Goal: Task Accomplishment & Management: Use online tool/utility

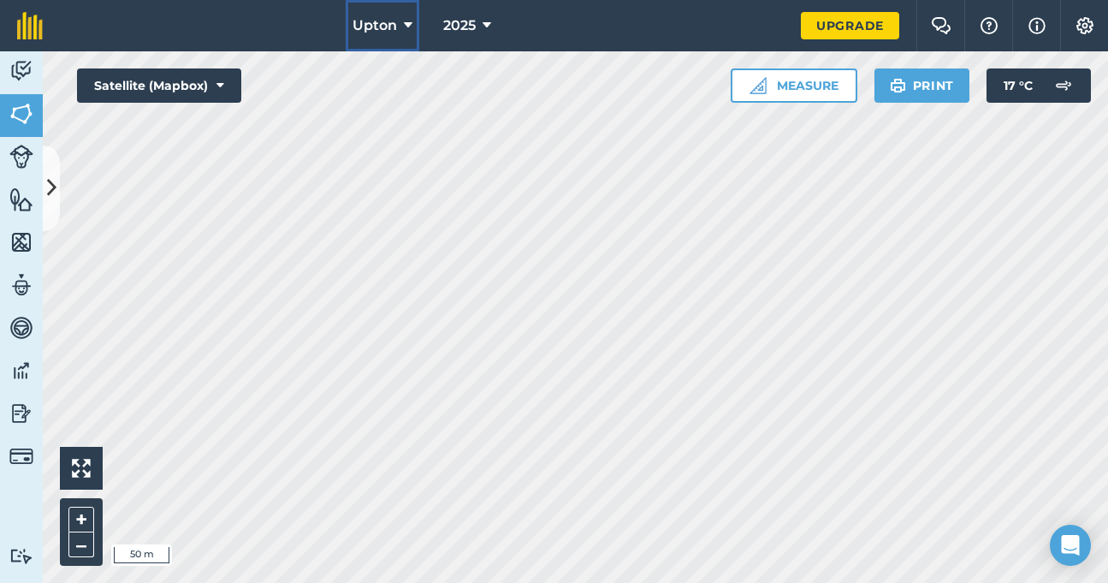
click at [406, 32] on icon at bounding box center [408, 25] width 9 height 21
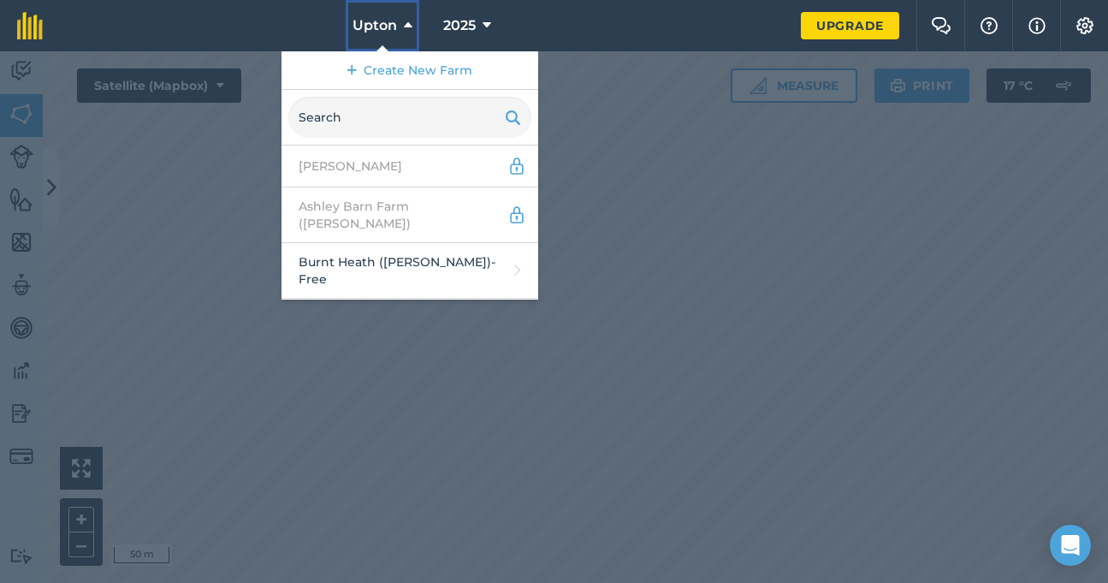
click at [406, 32] on icon at bounding box center [408, 25] width 9 height 21
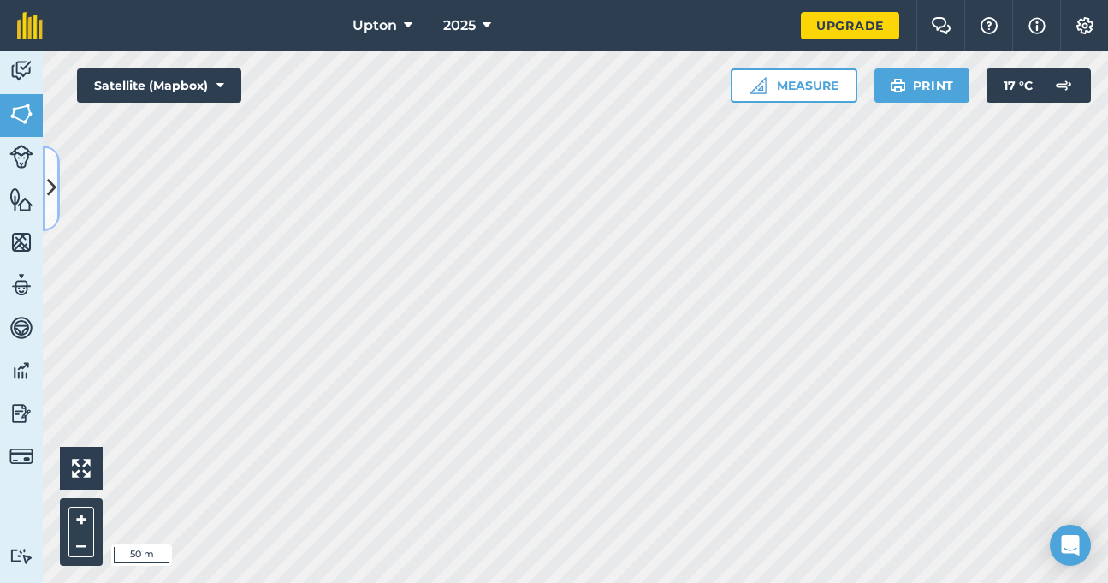
click at [56, 187] on button at bounding box center [51, 188] width 17 height 86
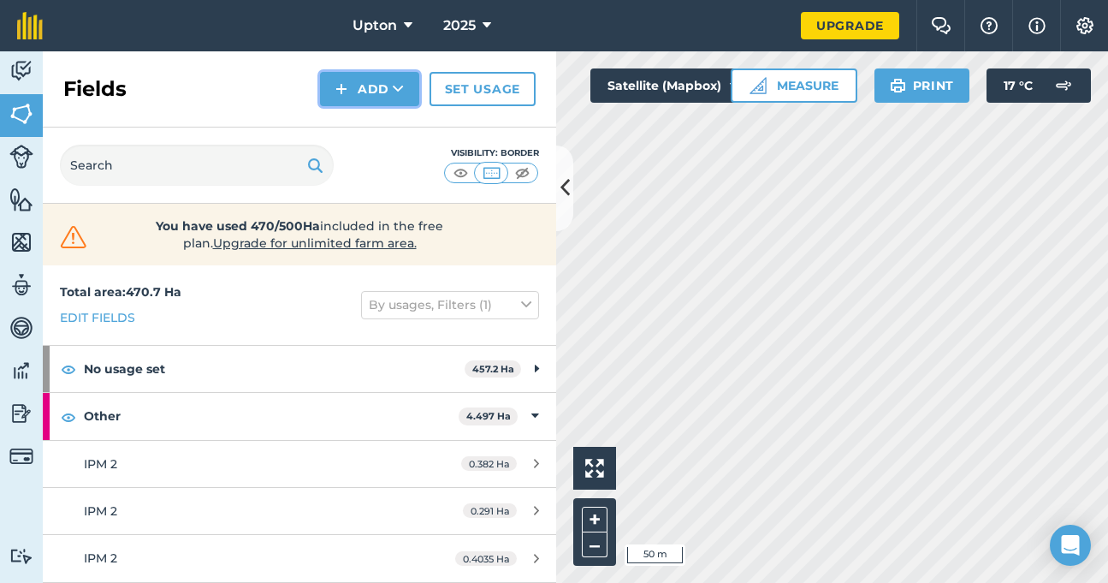
click at [374, 86] on button "Add" at bounding box center [369, 89] width 99 height 34
click at [372, 127] on link "Draw" at bounding box center [370, 128] width 94 height 38
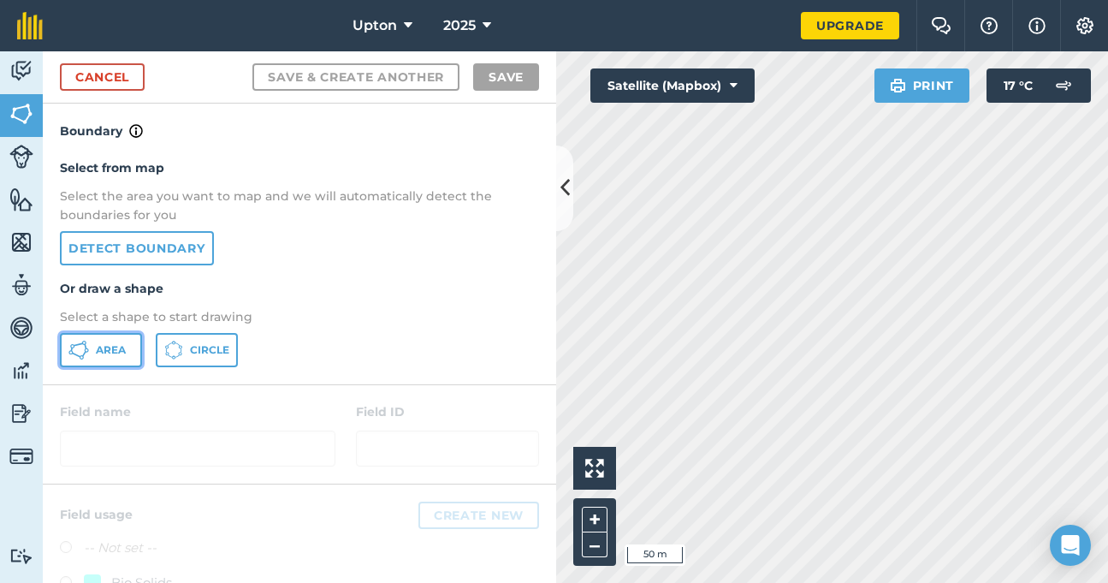
click at [133, 346] on button "Area" at bounding box center [101, 350] width 82 height 34
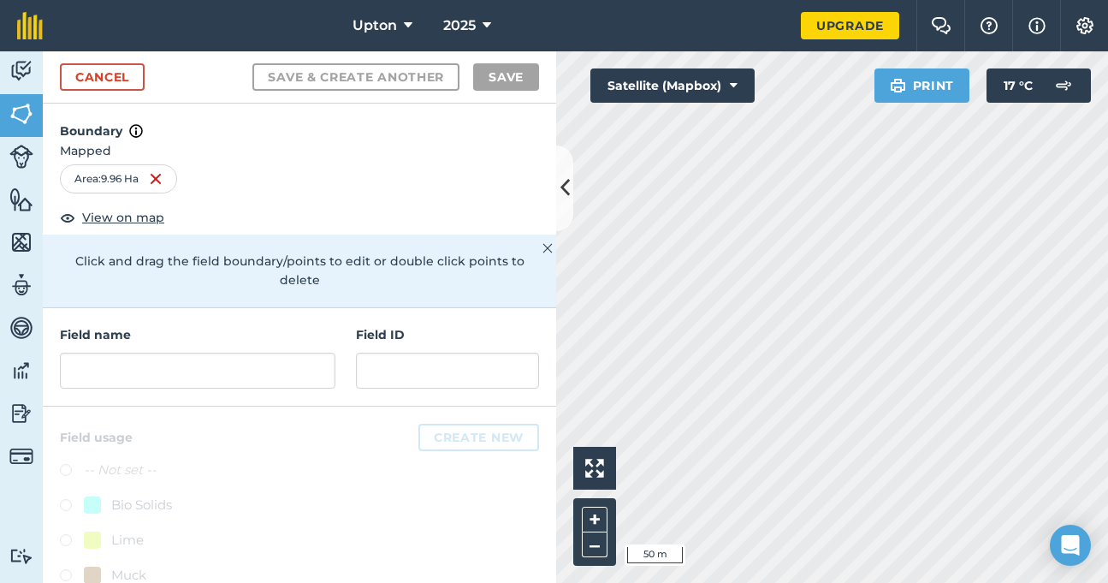
click at [542, 242] on img at bounding box center [547, 248] width 10 height 21
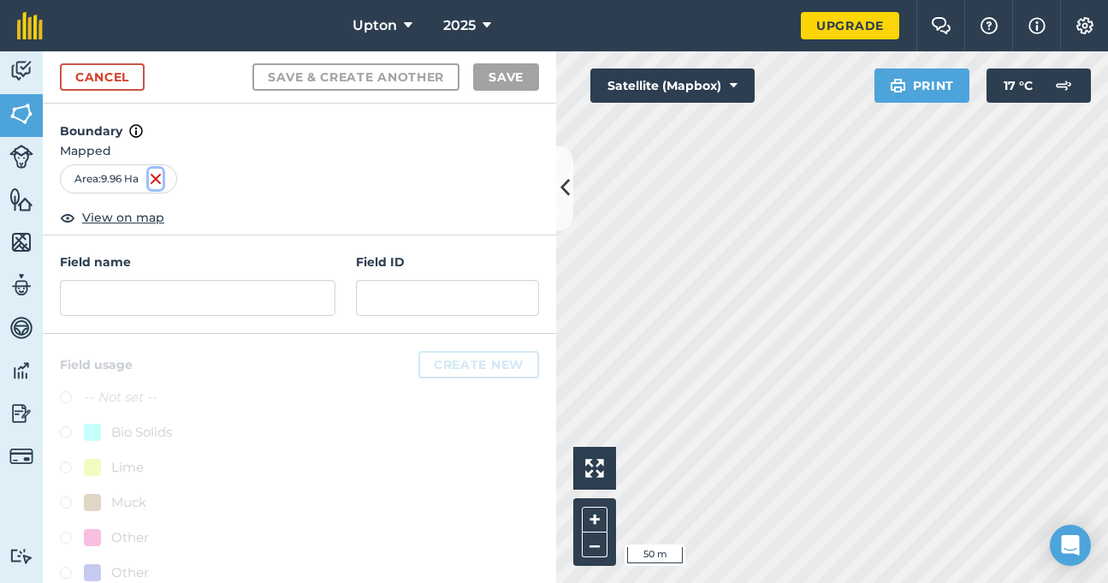
click at [159, 180] on img at bounding box center [156, 179] width 14 height 21
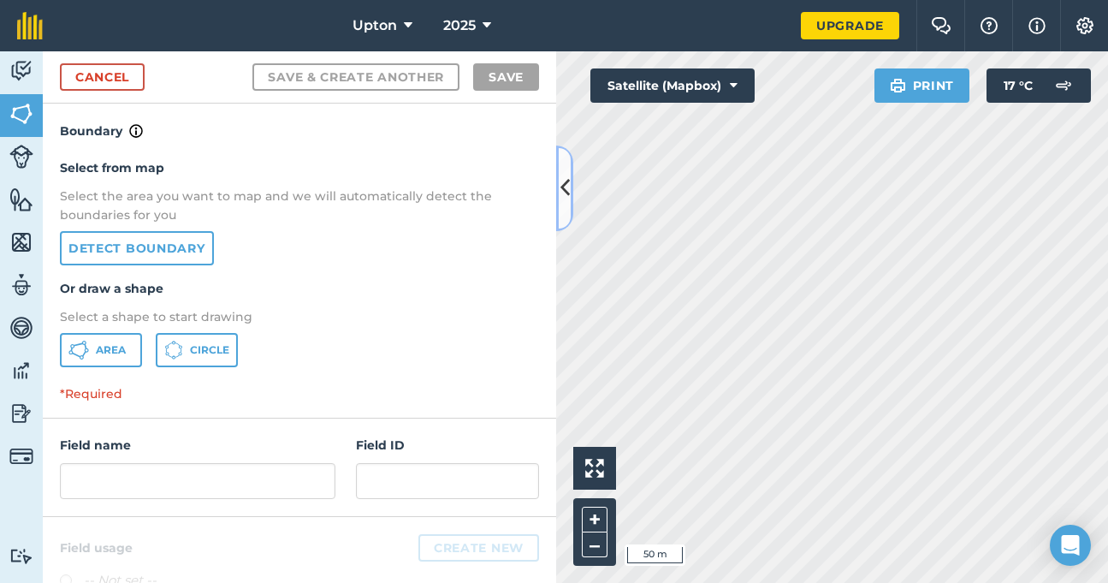
click at [565, 195] on icon at bounding box center [564, 188] width 9 height 30
